Goal: Information Seeking & Learning: Learn about a topic

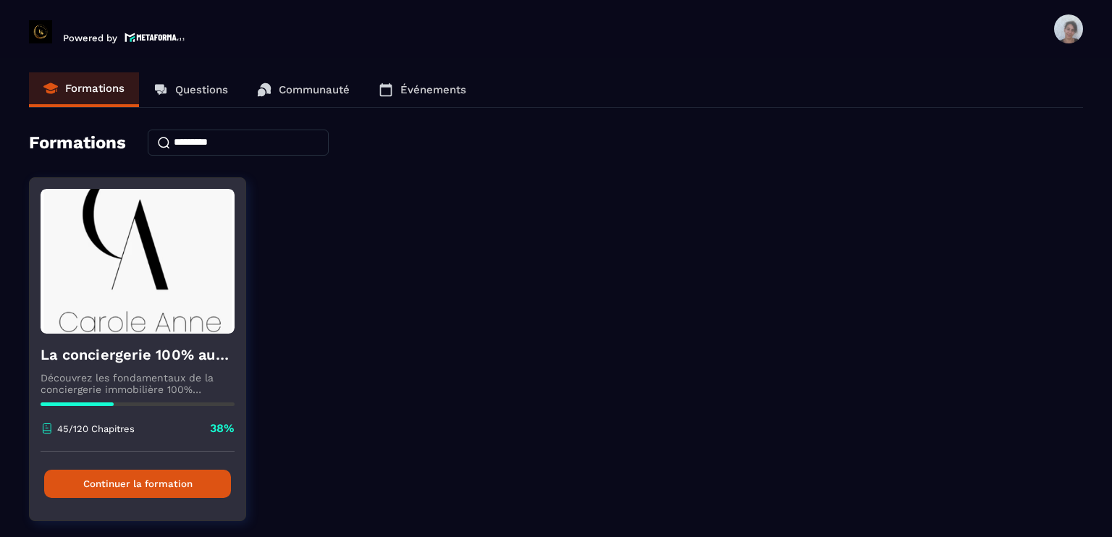
click at [109, 482] on button "Continuer la formation" at bounding box center [137, 484] width 187 height 28
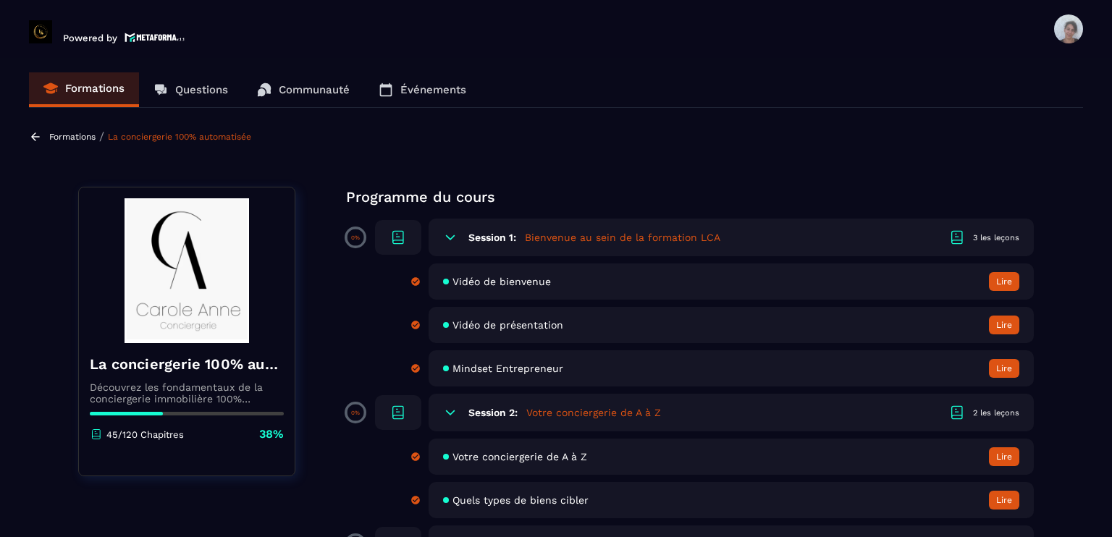
click at [1075, 245] on section "Formations Questions Communauté Événements Formations / La conciergerie 100% au…" at bounding box center [556, 300] width 1112 height 485
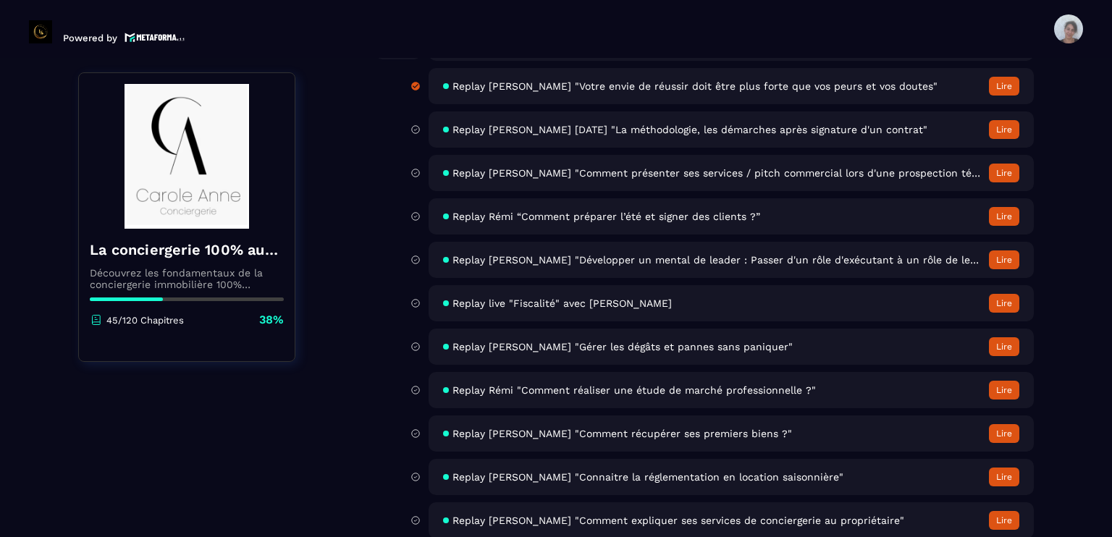
scroll to position [4373, 0]
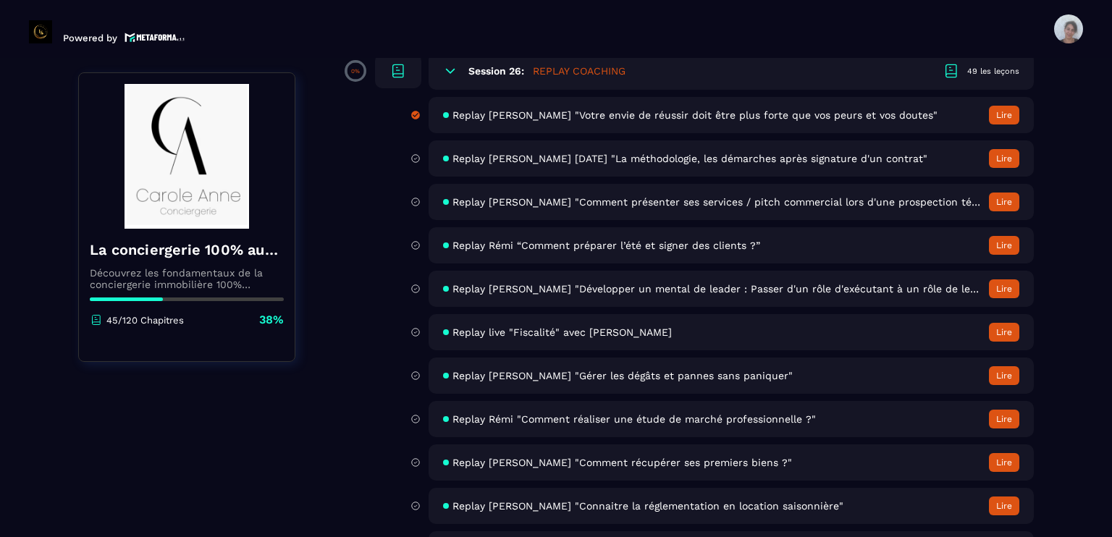
click at [861, 177] on div "Replay [PERSON_NAME] [DATE] "La méthodologie, les démarches après signature d'u…" at bounding box center [731, 158] width 605 height 36
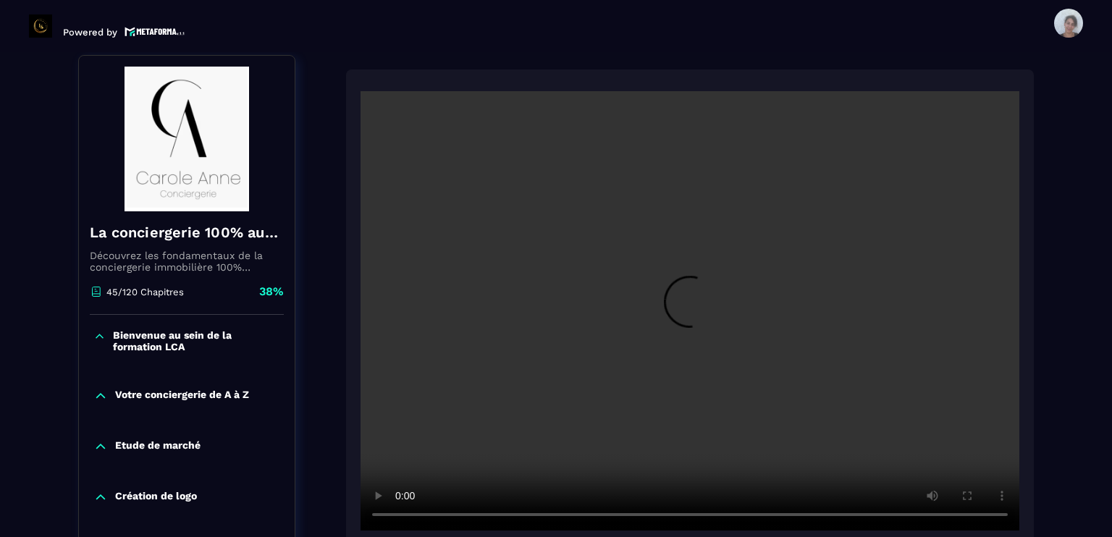
scroll to position [151, 0]
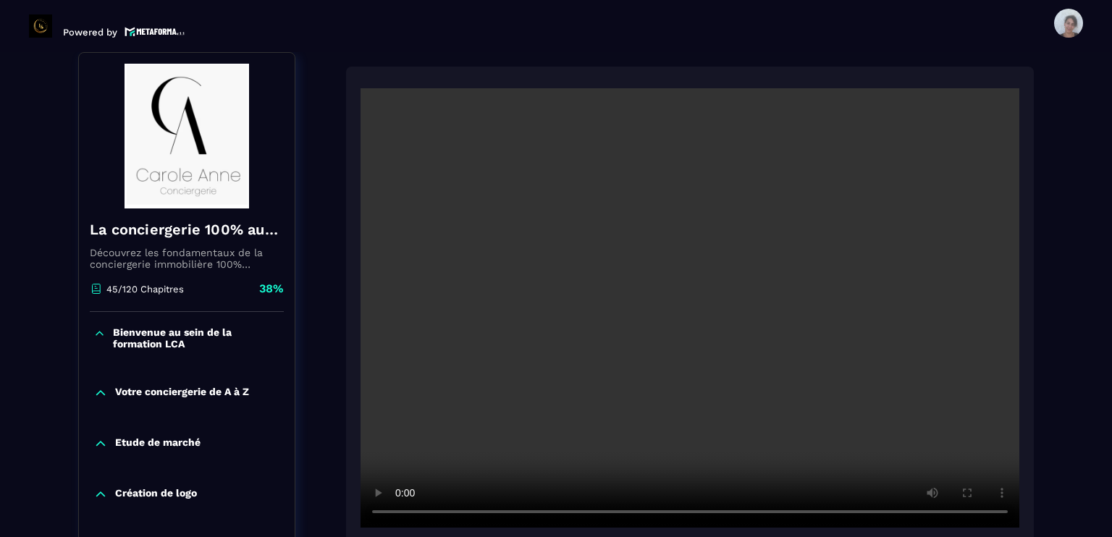
click at [1111, 463] on section "Formations Questions Communauté Événements Formations / La conciergerie 100% au…" at bounding box center [556, 294] width 1112 height 485
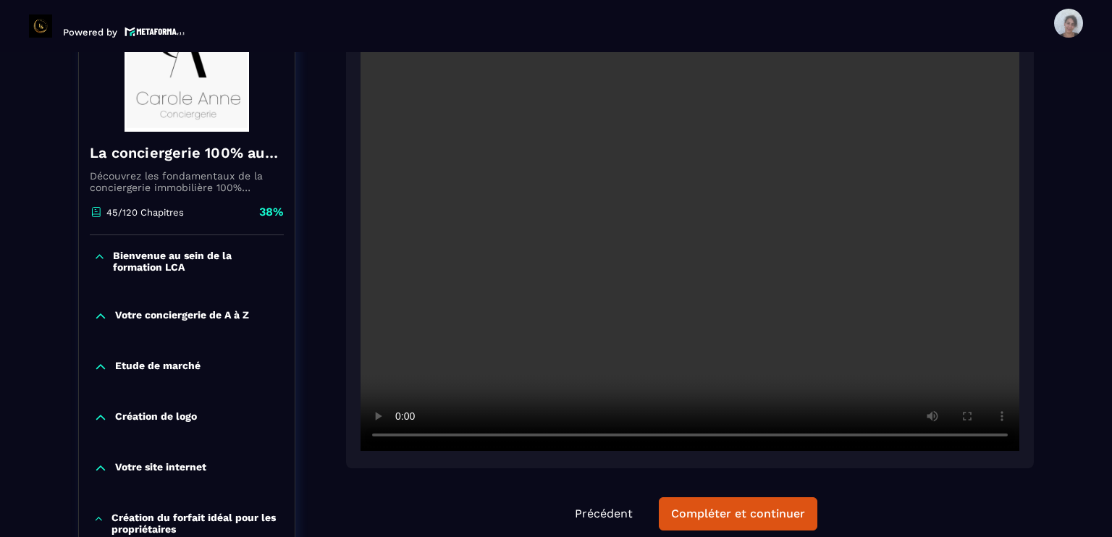
scroll to position [237, 0]
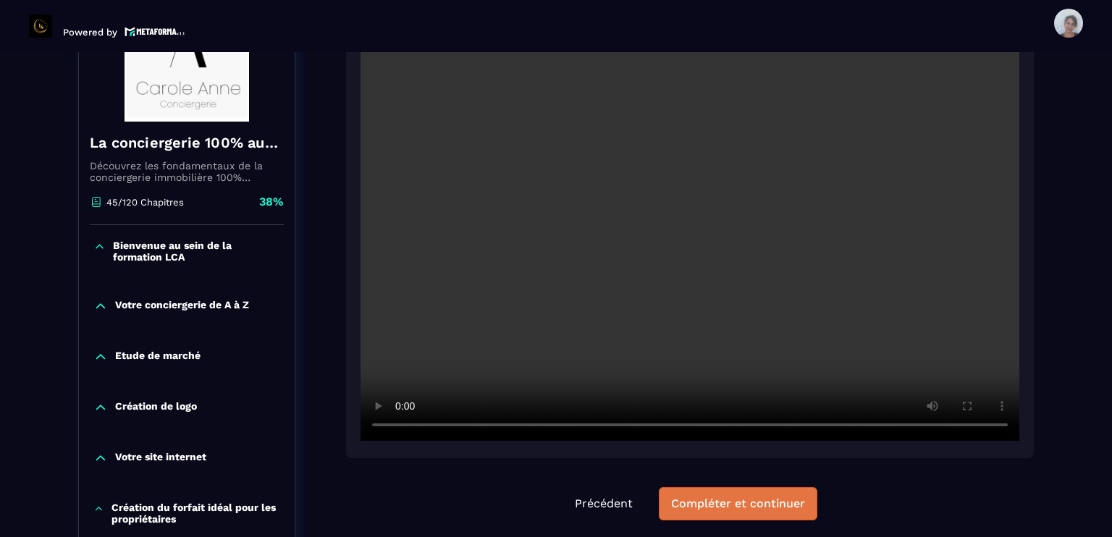
click at [776, 500] on div "Compléter et continuer" at bounding box center [738, 504] width 134 height 14
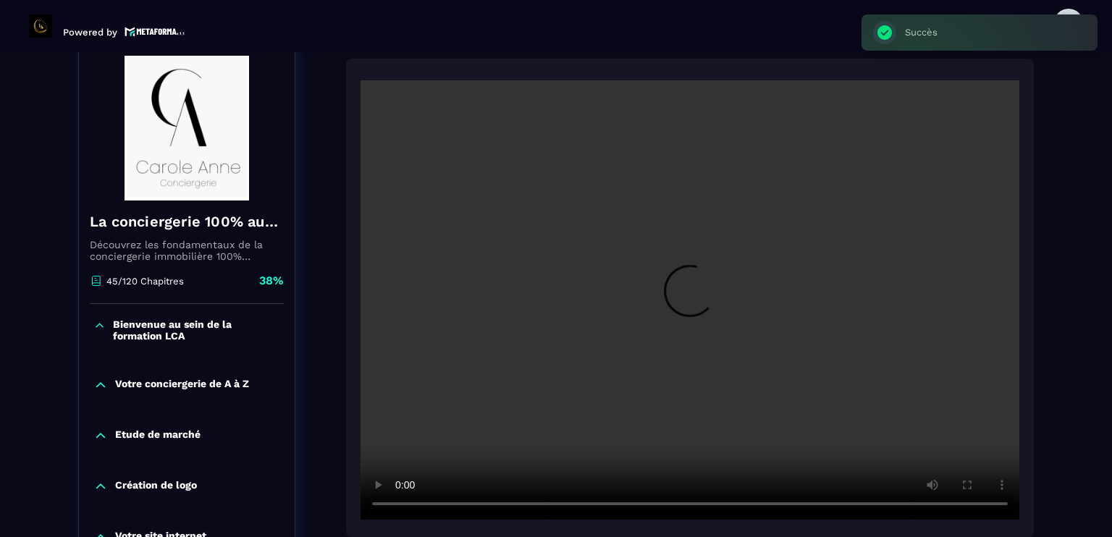
scroll to position [151, 0]
